Goal: Task Accomplishment & Management: Manage account settings

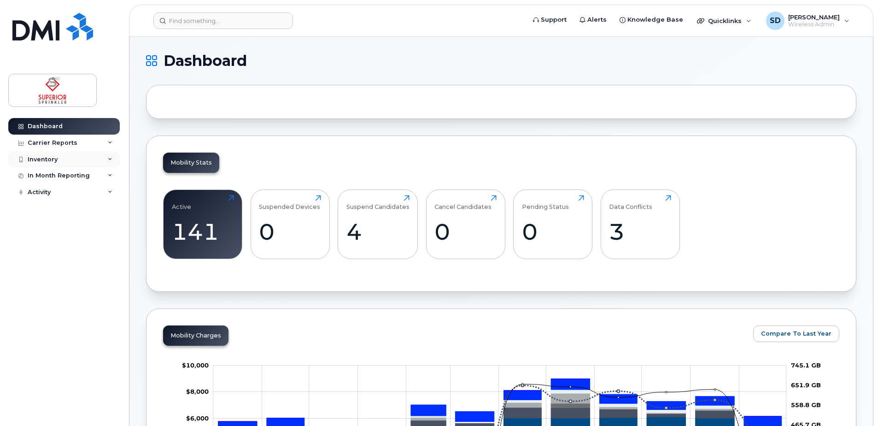
click at [94, 162] on div "Inventory" at bounding box center [64, 159] width 112 height 17
click at [68, 179] on div "Mobility Devices" at bounding box center [58, 176] width 52 height 8
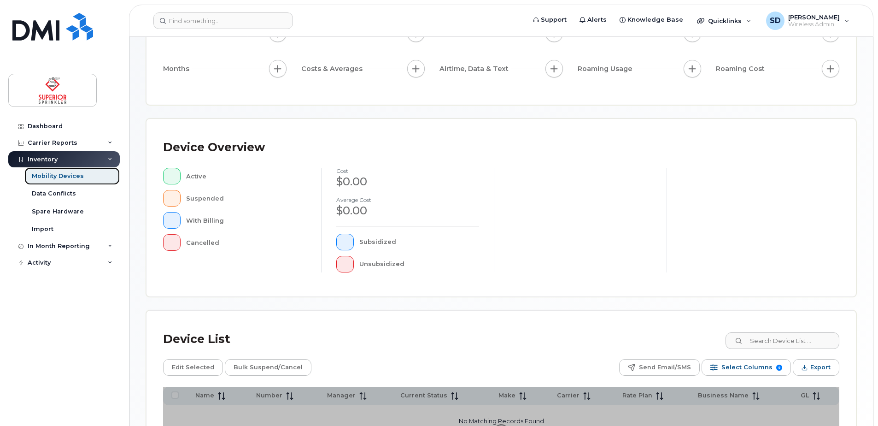
scroll to position [112, 0]
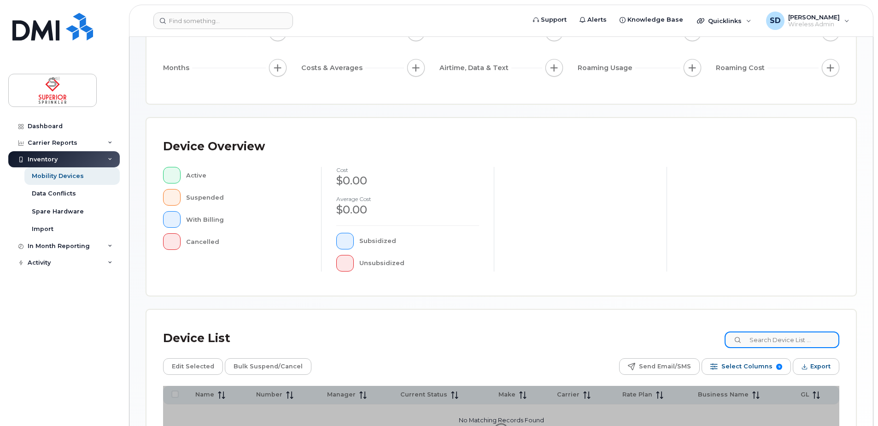
click at [796, 342] on div "Device List Edit Selected Bulk Suspend/Cancel Send Email/SMS Select Columns 9 F…" at bounding box center [502, 392] width 710 height 165
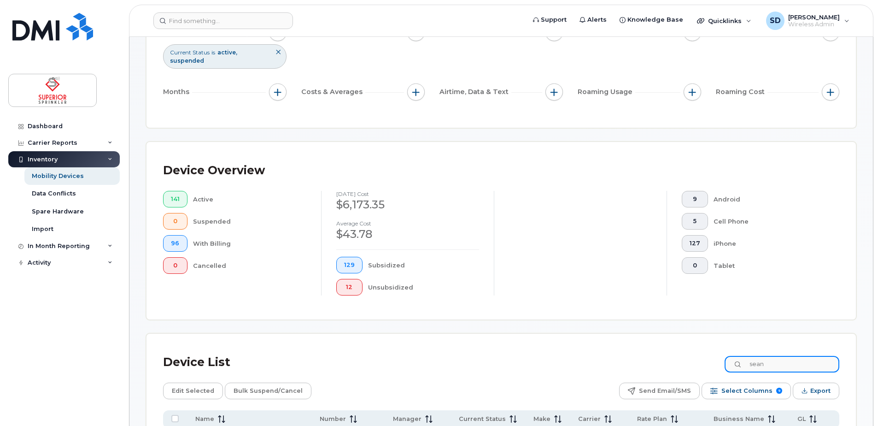
type input "sean"
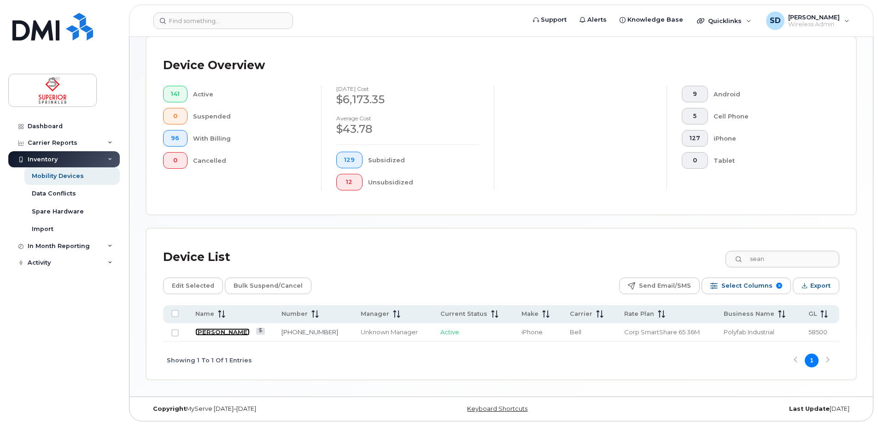
click at [217, 331] on link "[PERSON_NAME]" at bounding box center [222, 331] width 54 height 7
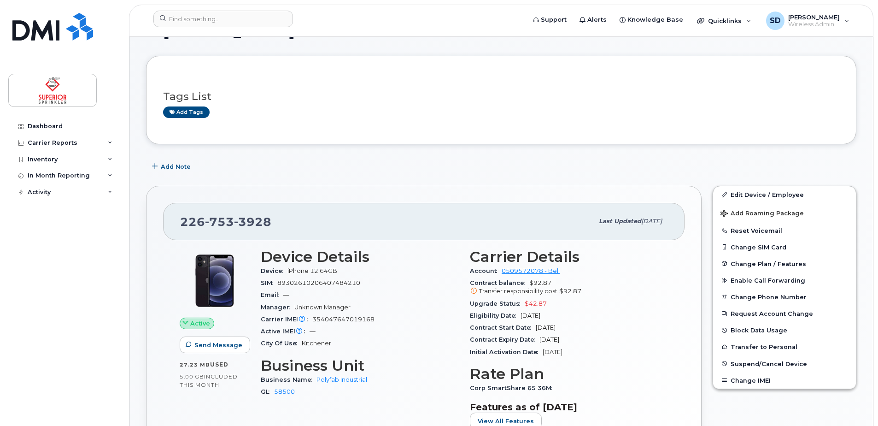
scroll to position [41, 0]
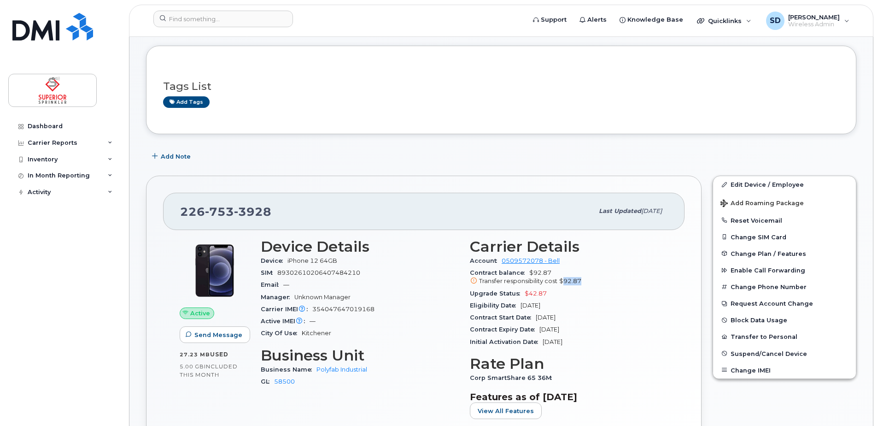
drag, startPoint x: 582, startPoint y: 282, endPoint x: 564, endPoint y: 282, distance: 18.0
click at [564, 282] on div "Transfer responsibility cost $92.87" at bounding box center [569, 281] width 198 height 8
copy span "92.87"
drag, startPoint x: 93, startPoint y: 154, endPoint x: 100, endPoint y: 161, distance: 10.1
click at [100, 161] on div "Inventory" at bounding box center [64, 159] width 112 height 17
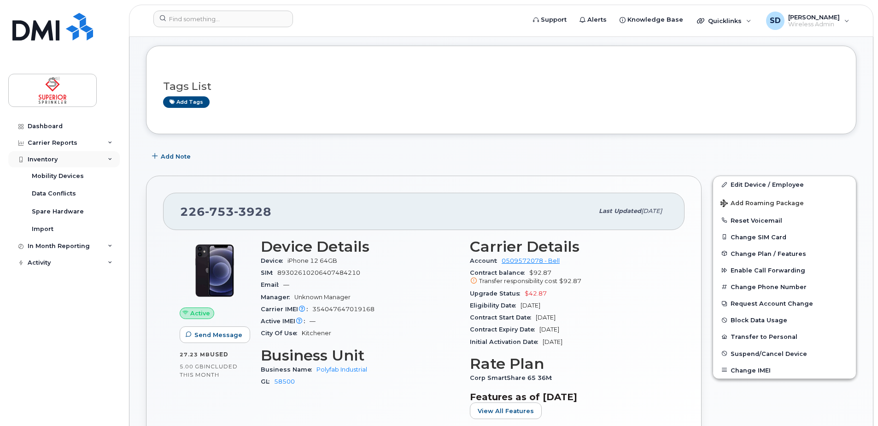
click at [100, 161] on div "Inventory" at bounding box center [64, 159] width 112 height 17
click at [86, 181] on link "Mobility Devices" at bounding box center [71, 176] width 95 height 18
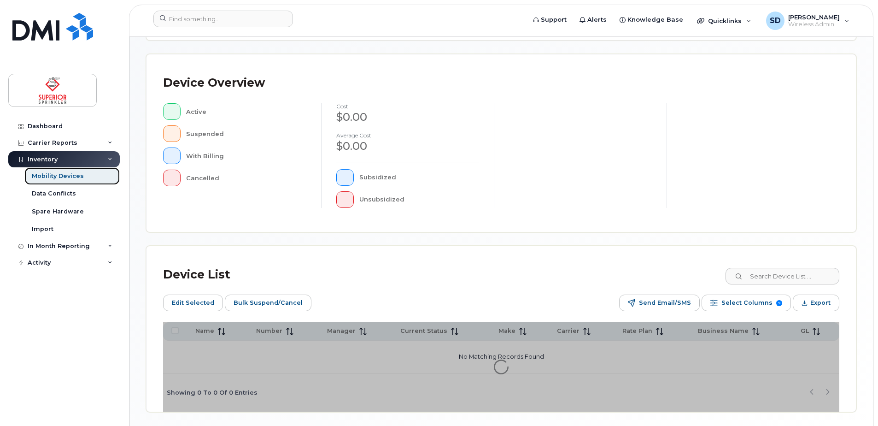
scroll to position [224, 0]
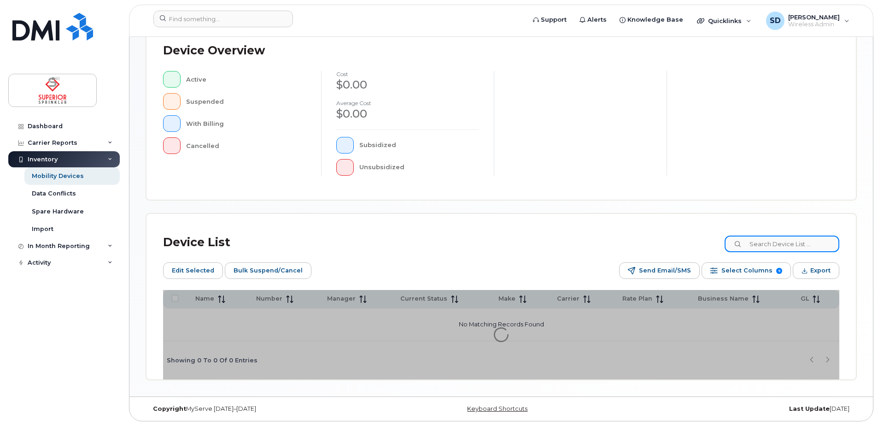
click at [767, 243] on input at bounding box center [782, 243] width 115 height 17
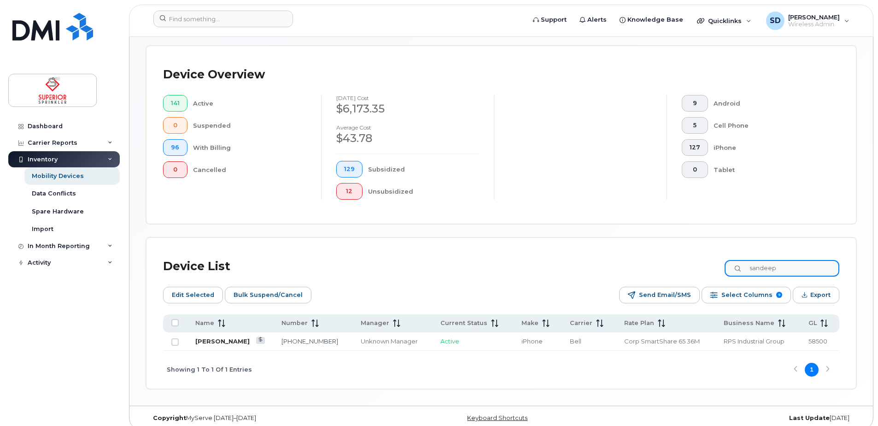
type input "sandeep"
click at [228, 341] on link "Sandeep Takhar" at bounding box center [222, 340] width 54 height 7
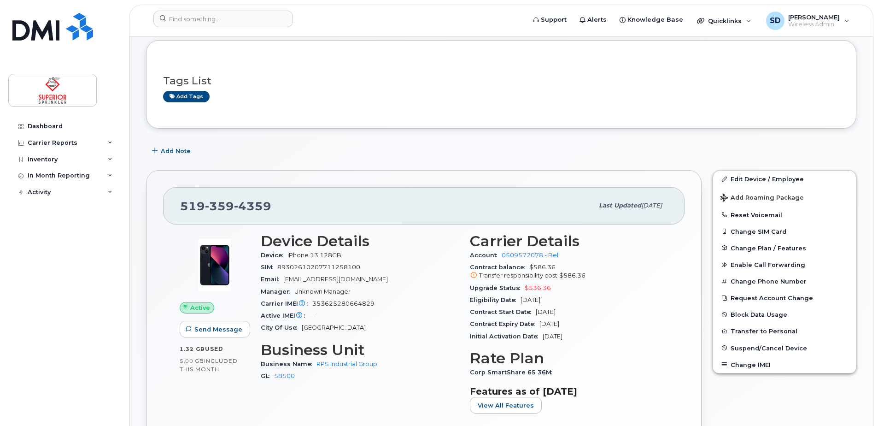
scroll to position [46, 0]
click at [770, 179] on link "Edit Device / Employee" at bounding box center [784, 179] width 143 height 17
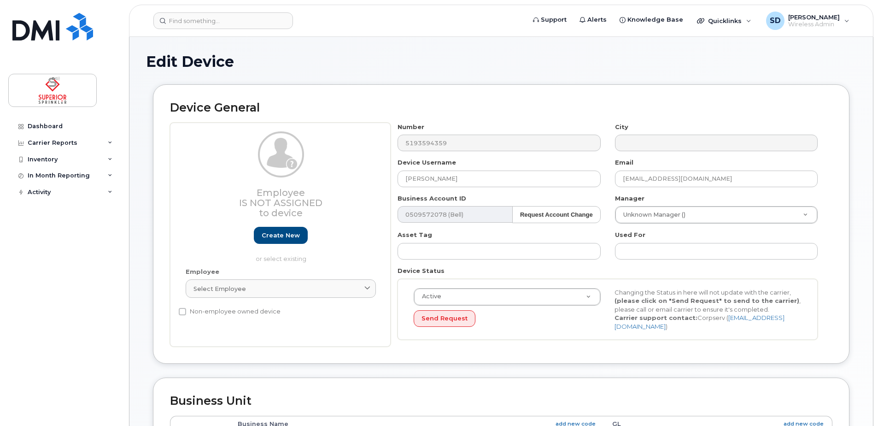
select select "33437834"
select select "33951708"
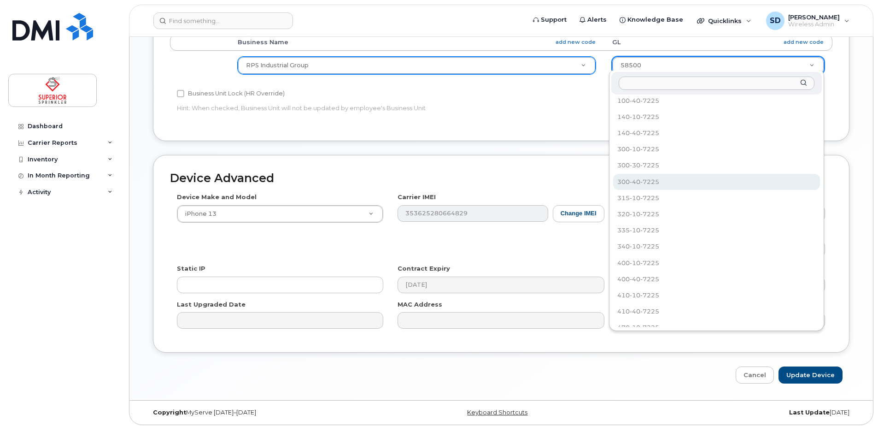
scroll to position [94, 0]
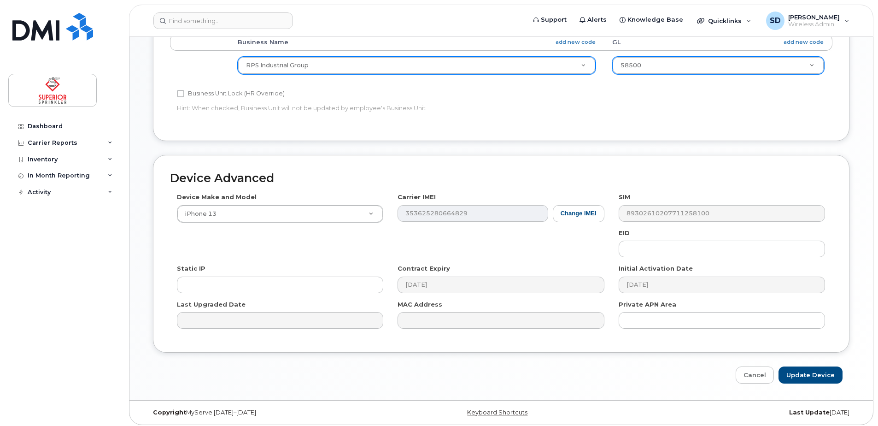
click at [112, 267] on div "Dashboard Carrier Reports Monthly Billing Data Pooling Average Costing Accounti…" at bounding box center [65, 265] width 114 height 294
